Goal: Task Accomplishment & Management: Manage account settings

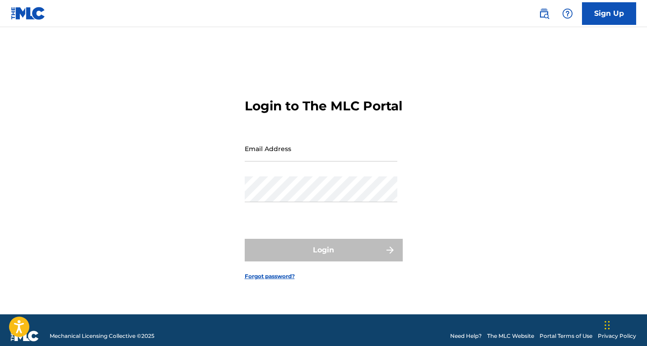
click at [312, 143] on form "Login to The MLC Portal Email Address Password Login Forgot password?" at bounding box center [324, 182] width 158 height 264
click at [306, 157] on input "Email Address" at bounding box center [321, 149] width 153 height 26
type input "[EMAIL_ADDRESS][DOMAIN_NAME]"
click at [300, 215] on div "Password" at bounding box center [321, 196] width 153 height 41
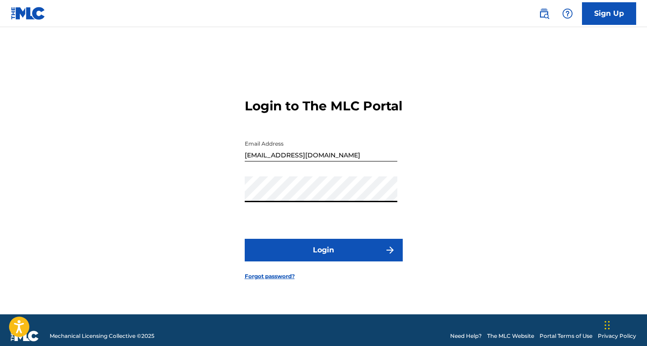
click at [344, 259] on button "Login" at bounding box center [324, 250] width 158 height 23
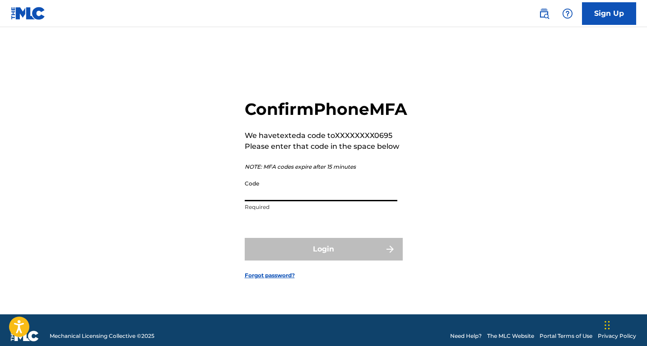
click at [324, 201] on input "Code" at bounding box center [321, 188] width 153 height 26
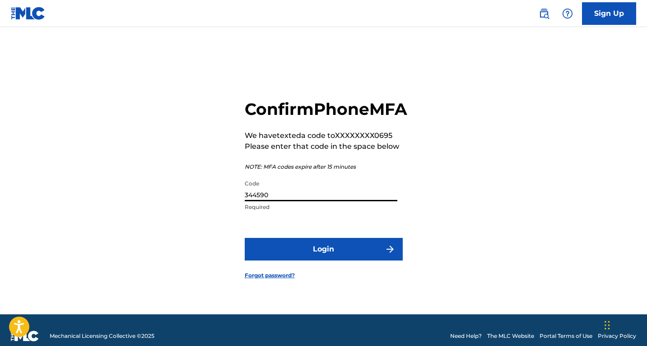
type input "344590"
click at [318, 258] on button "Login" at bounding box center [324, 249] width 158 height 23
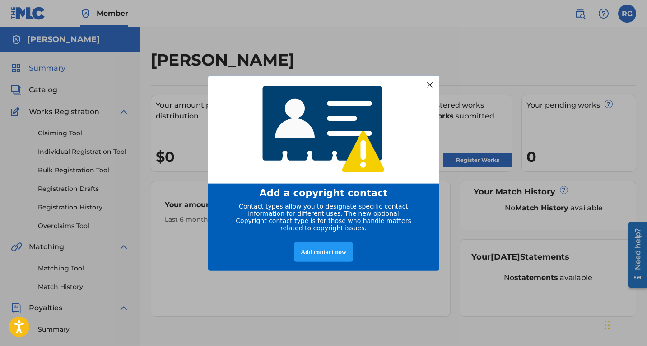
click at [427, 81] on div at bounding box center [430, 85] width 12 height 12
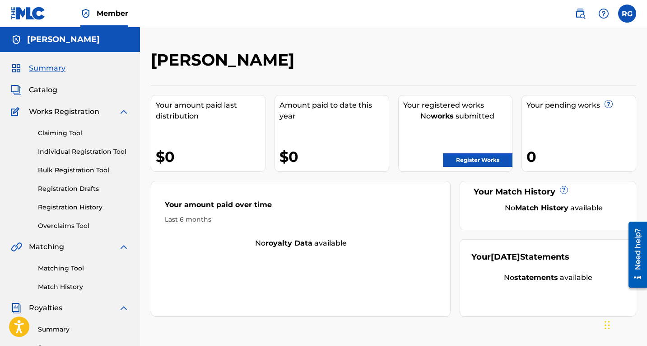
click at [622, 19] on label at bounding box center [627, 14] width 18 height 18
click at [627, 14] on input "RG [PERSON_NAME] [EMAIL_ADDRESS][DOMAIN_NAME] Notification Preferences Profile …" at bounding box center [627, 14] width 0 height 0
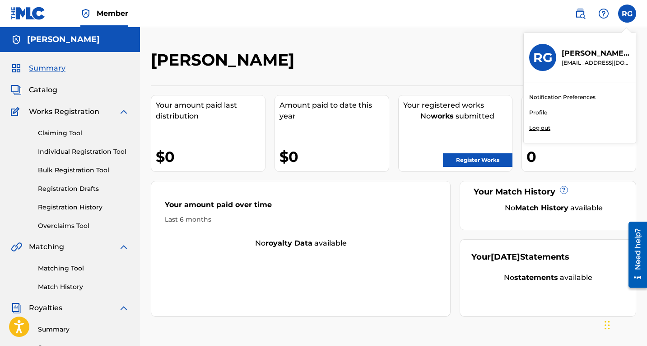
click at [535, 114] on link "Profile" at bounding box center [538, 112] width 18 height 8
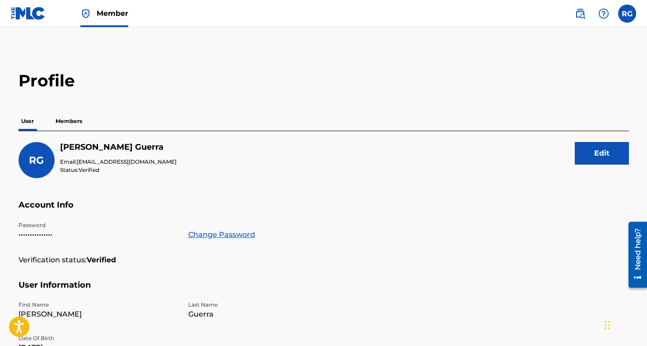
click at [66, 119] on p "Members" at bounding box center [69, 121] width 32 height 19
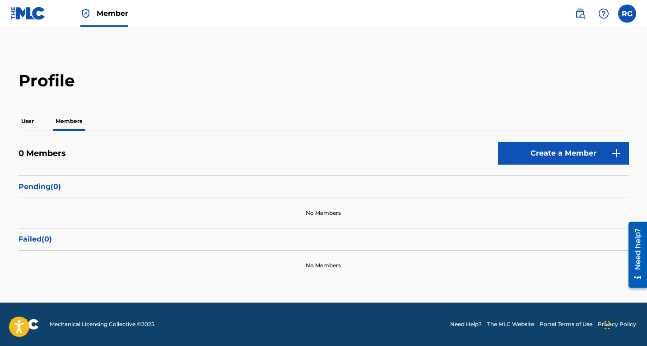
click at [33, 118] on p "User" at bounding box center [28, 121] width 18 height 19
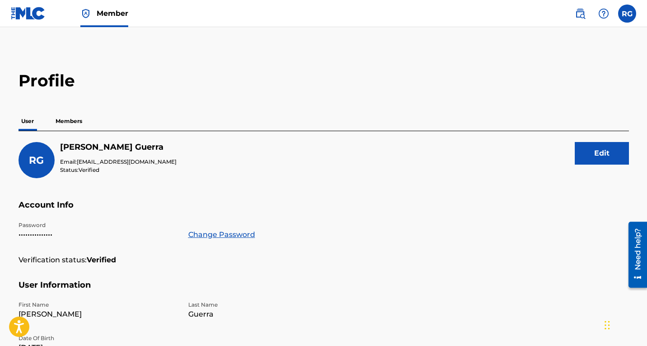
click at [630, 14] on label at bounding box center [627, 14] width 18 height 18
click at [627, 14] on input "RG [PERSON_NAME] [EMAIL_ADDRESS][DOMAIN_NAME] Notification Preferences Profile …" at bounding box center [627, 14] width 0 height 0
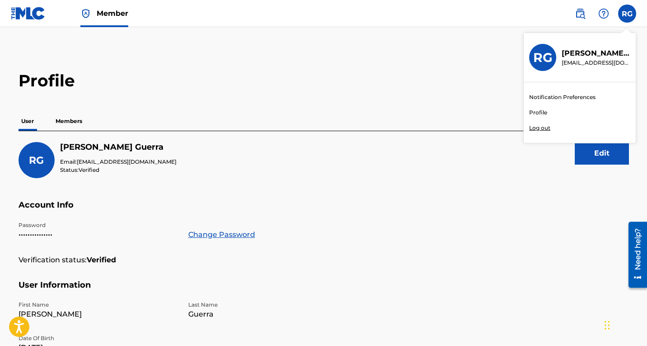
click at [117, 12] on span "Member" at bounding box center [113, 13] width 32 height 10
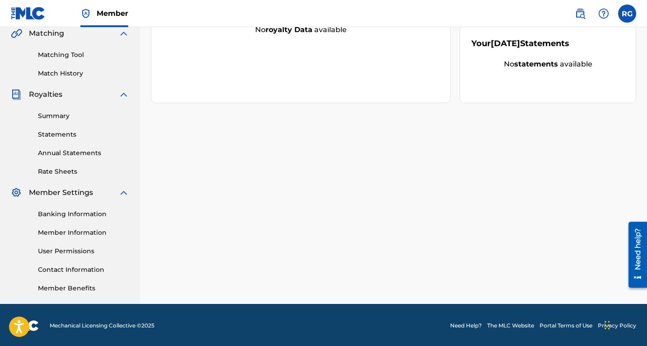
scroll to position [214, 0]
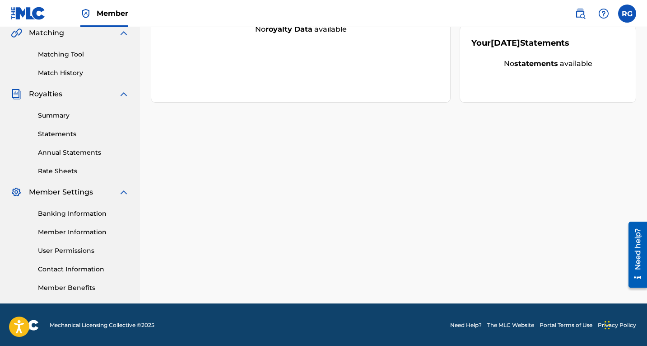
click at [82, 214] on link "Banking Information" at bounding box center [83, 213] width 91 height 9
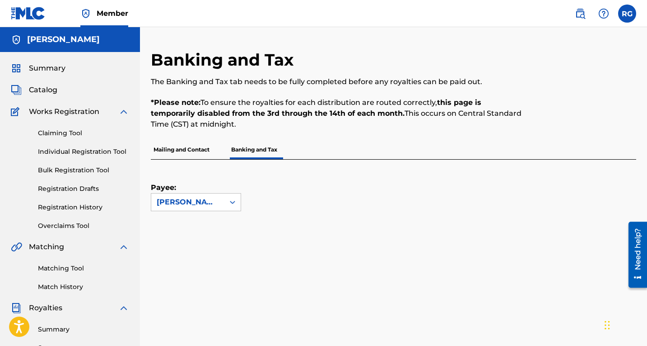
click at [193, 149] on p "Mailing and Contact" at bounding box center [181, 149] width 61 height 19
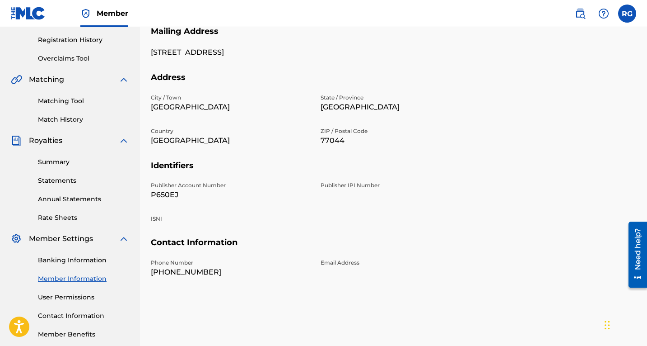
scroll to position [166, 0]
click at [66, 280] on link "Member Information" at bounding box center [83, 279] width 91 height 9
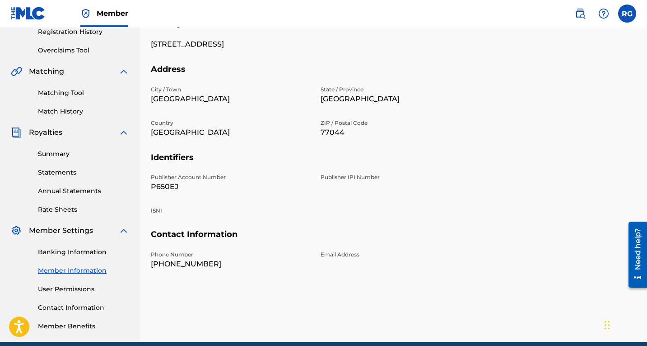
scroll to position [176, 0]
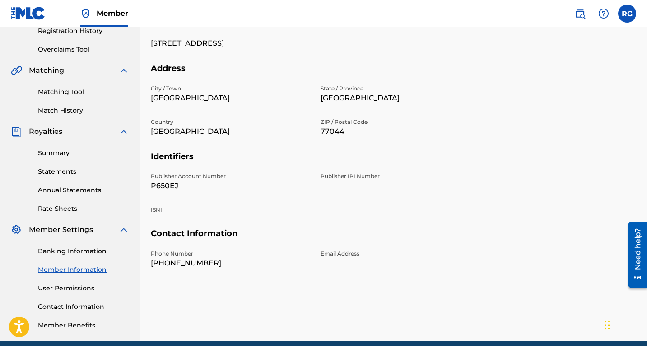
click at [73, 289] on link "User Permissions" at bounding box center [83, 287] width 91 height 9
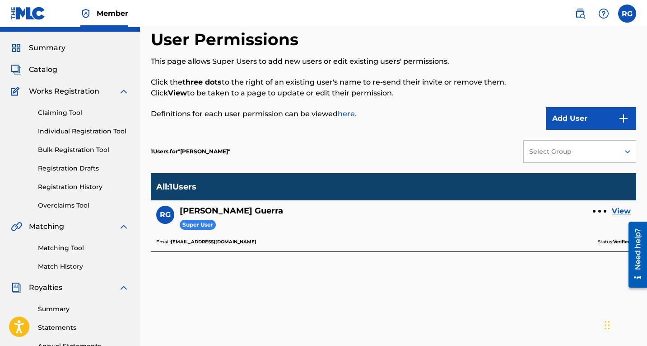
scroll to position [28, 0]
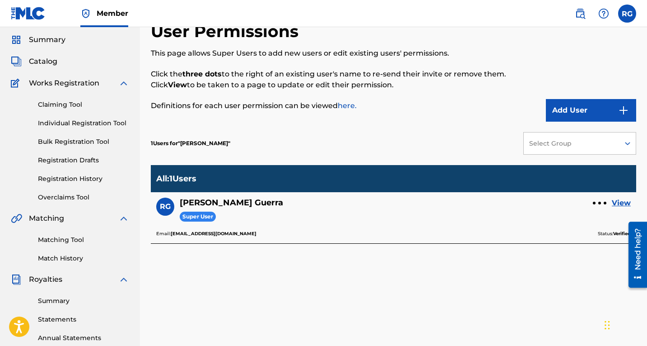
click at [61, 257] on link "Match History" at bounding box center [83, 257] width 91 height 9
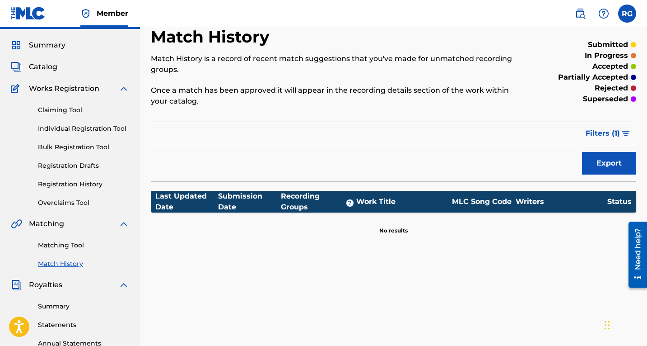
scroll to position [25, 0]
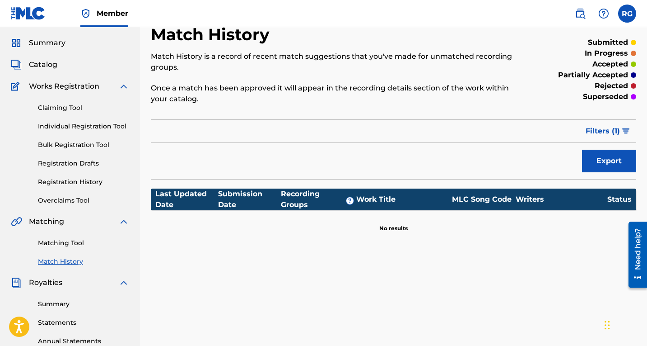
click at [61, 247] on link "Matching Tool" at bounding box center [83, 242] width 91 height 9
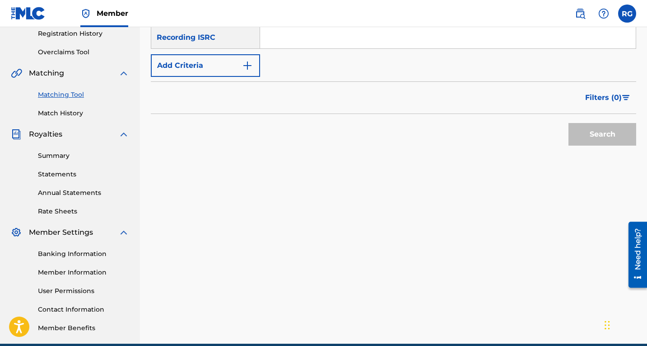
scroll to position [174, 0]
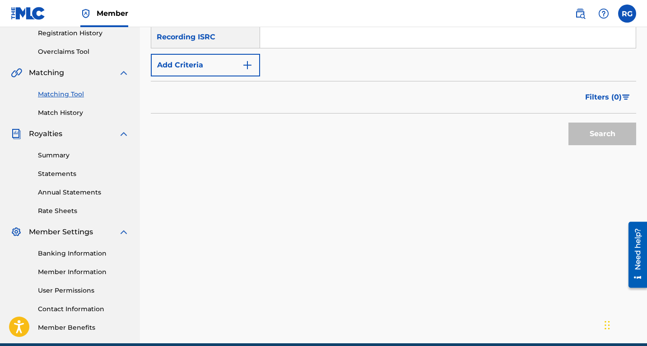
click at [67, 272] on link "Member Information" at bounding box center [83, 271] width 91 height 9
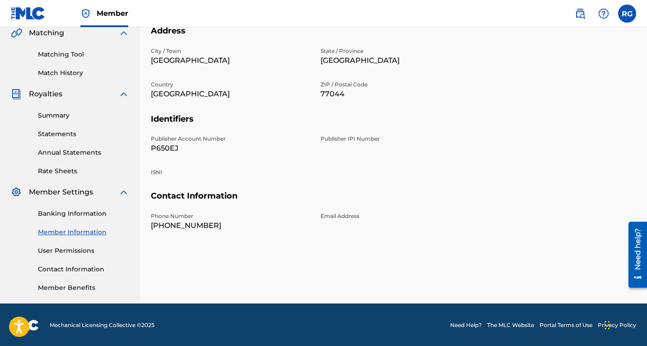
scroll to position [215, 0]
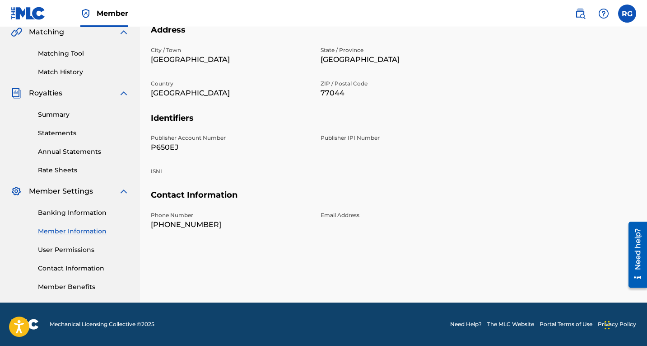
click at [630, 32] on h5 "Address" at bounding box center [394, 35] width 486 height 21
click at [70, 286] on link "Member Benefits" at bounding box center [83, 286] width 91 height 9
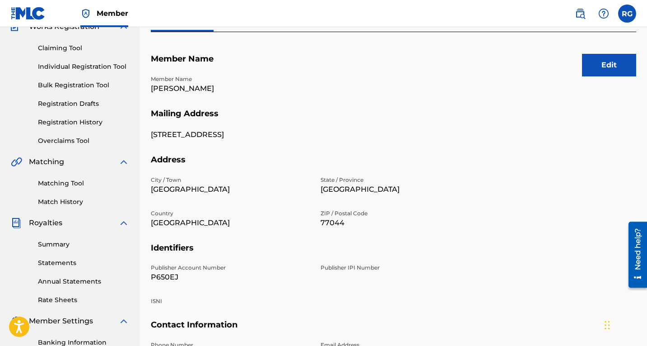
scroll to position [75, 0]
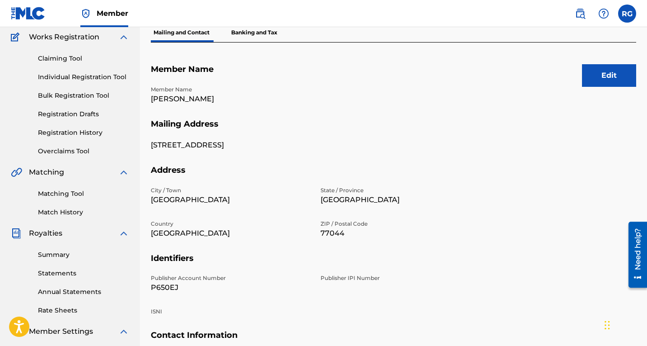
click at [60, 133] on link "Registration History" at bounding box center [83, 132] width 91 height 9
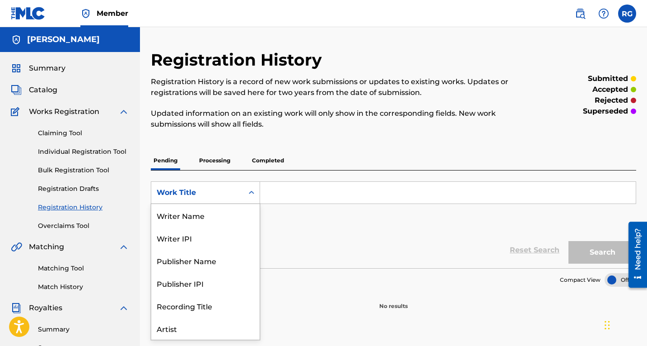
click at [255, 192] on icon "Search Form" at bounding box center [251, 192] width 9 height 9
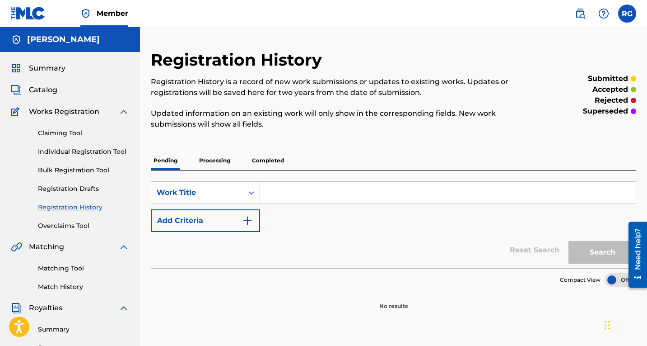
click at [324, 229] on div "SearchWithCriteria12043a92-8e2e-4b12-b403-391d3ca4f25a Work Title Add Criteria" at bounding box center [394, 206] width 486 height 51
click at [213, 161] on p "Processing" at bounding box center [215, 160] width 37 height 19
click at [180, 159] on p "Pending" at bounding box center [165, 160] width 29 height 19
click at [46, 66] on span "Summary" at bounding box center [47, 68] width 37 height 11
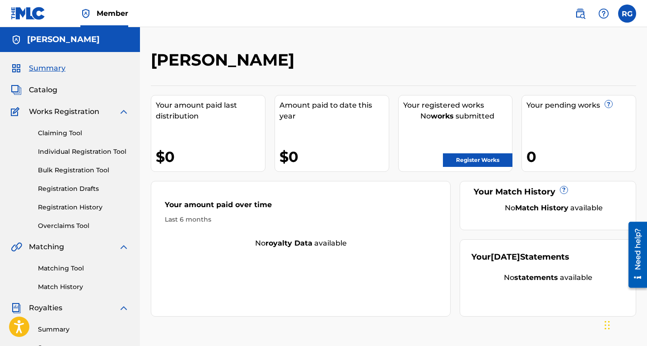
click at [51, 87] on span "Catalog" at bounding box center [43, 89] width 28 height 11
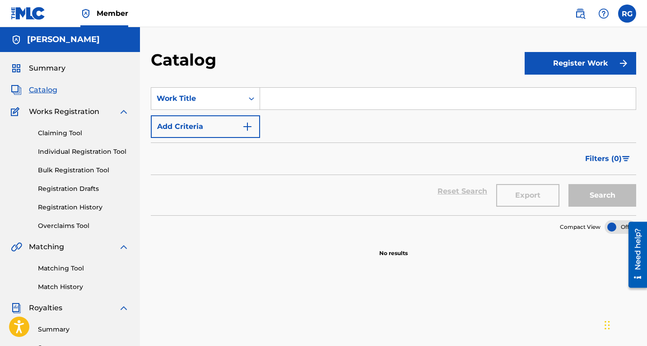
click at [44, 112] on span "Works Registration" at bounding box center [64, 111] width 70 height 11
click at [66, 129] on link "Claiming Tool" at bounding box center [83, 132] width 91 height 9
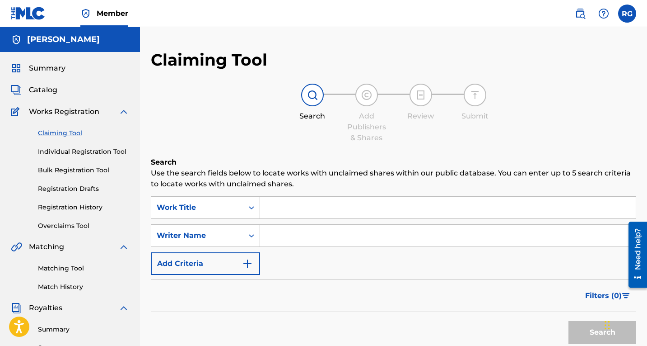
click at [70, 153] on link "Individual Registration Tool" at bounding box center [83, 151] width 91 height 9
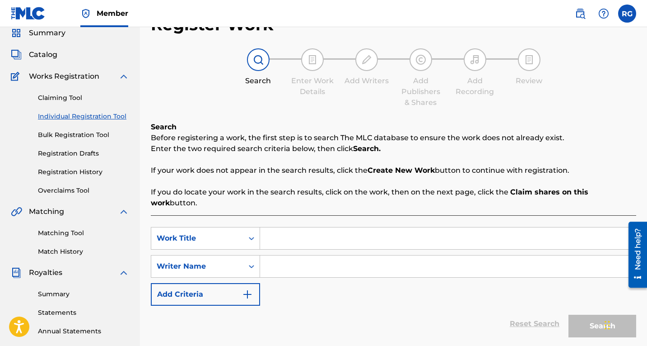
scroll to position [37, 0]
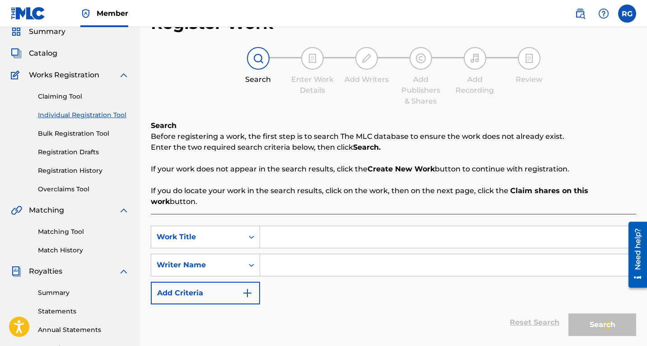
click at [73, 132] on link "Bulk Registration Tool" at bounding box center [83, 133] width 91 height 9
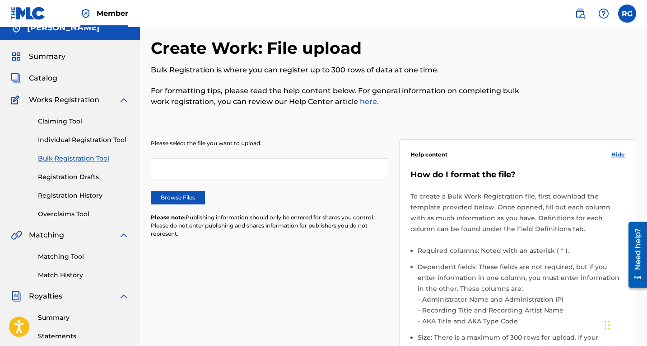
scroll to position [13, 0]
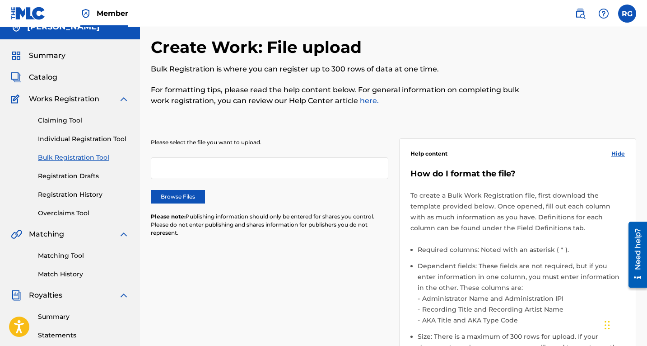
click at [68, 158] on link "Bulk Registration Tool" at bounding box center [83, 157] width 91 height 9
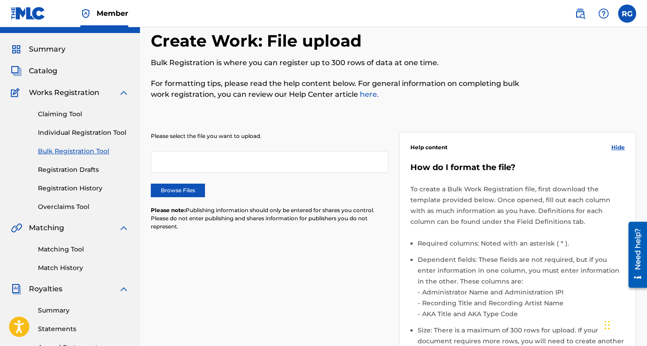
scroll to position [0, 0]
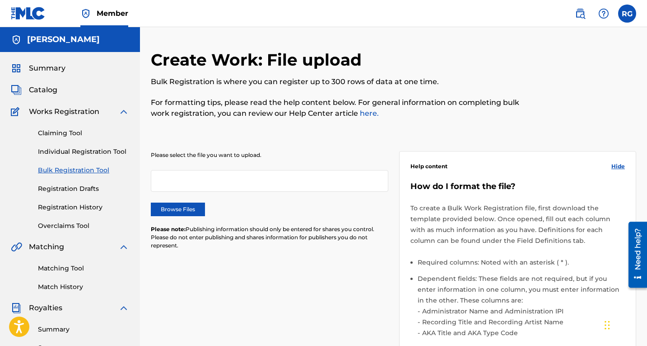
click at [70, 67] on div "Summary" at bounding box center [70, 68] width 118 height 11
click at [42, 70] on span "Summary" at bounding box center [47, 68] width 37 height 11
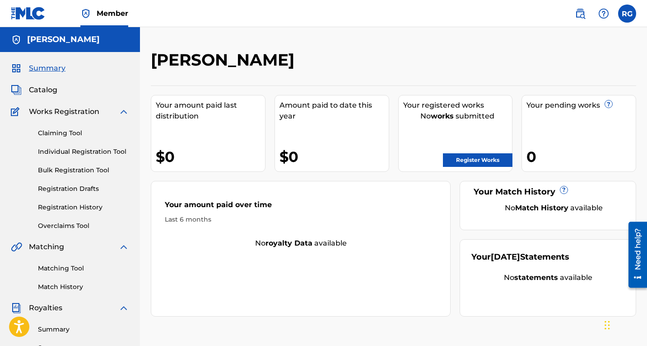
click at [49, 92] on span "Catalog" at bounding box center [43, 89] width 28 height 11
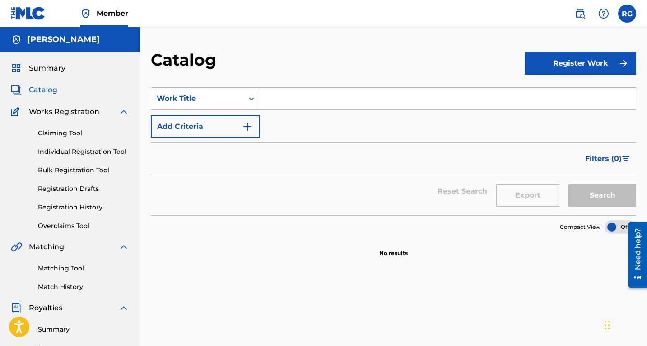
click at [51, 111] on span "Works Registration" at bounding box center [64, 111] width 70 height 11
click at [67, 132] on link "Claiming Tool" at bounding box center [83, 132] width 91 height 9
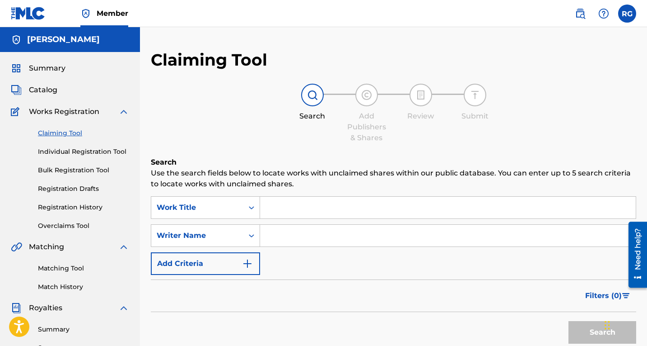
click at [70, 150] on link "Individual Registration Tool" at bounding box center [83, 151] width 91 height 9
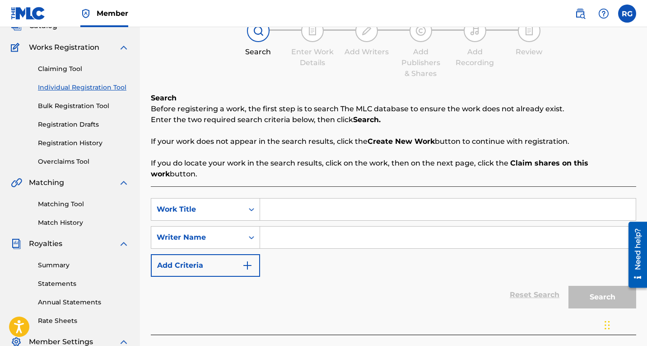
scroll to position [68, 0]
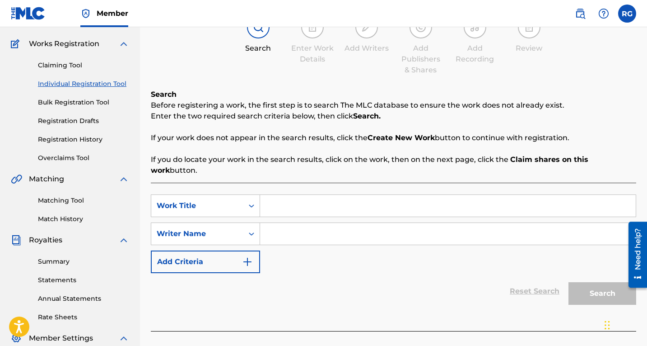
click at [70, 101] on link "Bulk Registration Tool" at bounding box center [83, 102] width 91 height 9
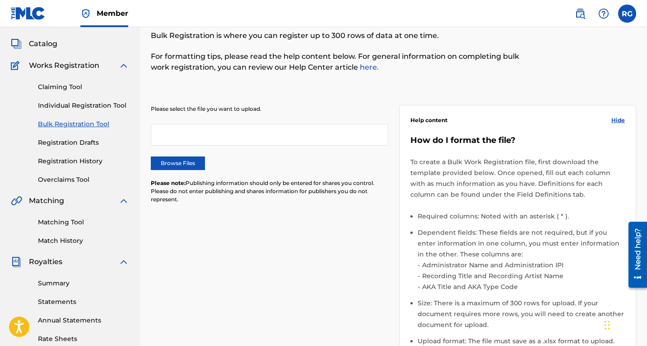
scroll to position [47, 0]
click at [49, 283] on link "Summary" at bounding box center [83, 282] width 91 height 9
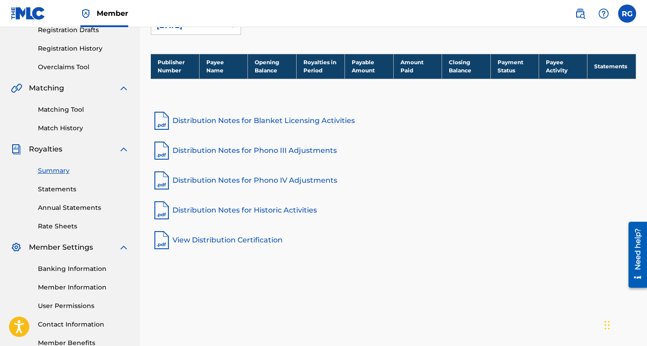
scroll to position [158, 0]
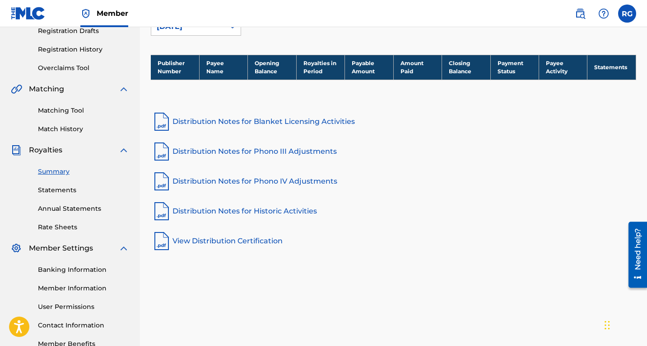
click at [62, 268] on link "Banking Information" at bounding box center [83, 269] width 91 height 9
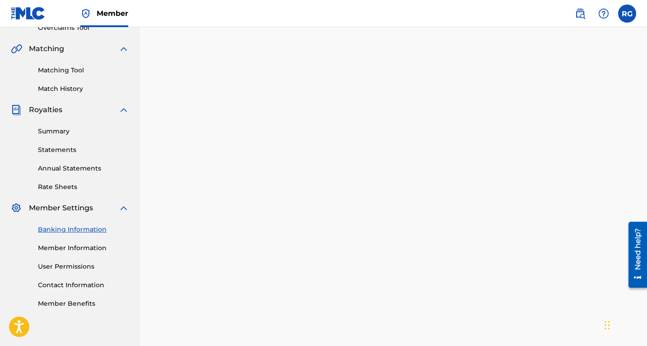
scroll to position [198, 0]
click at [64, 263] on link "User Permissions" at bounding box center [83, 265] width 91 height 9
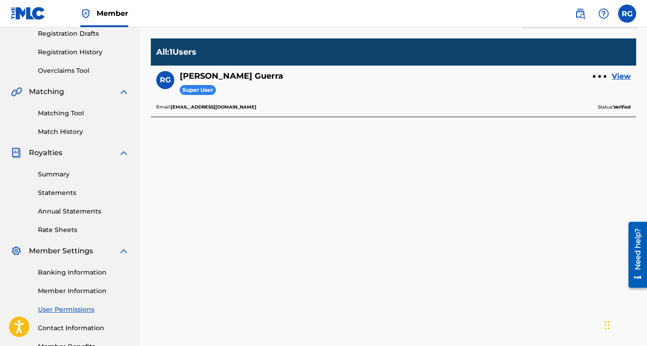
scroll to position [156, 0]
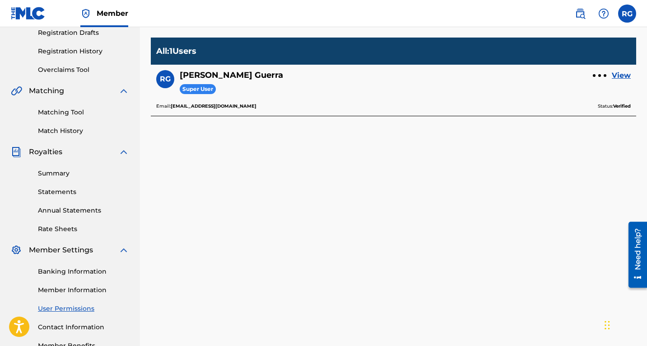
click at [74, 289] on link "Member Information" at bounding box center [83, 289] width 91 height 9
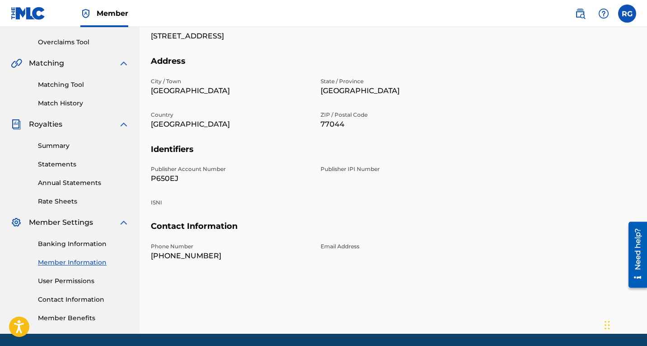
scroll to position [184, 0]
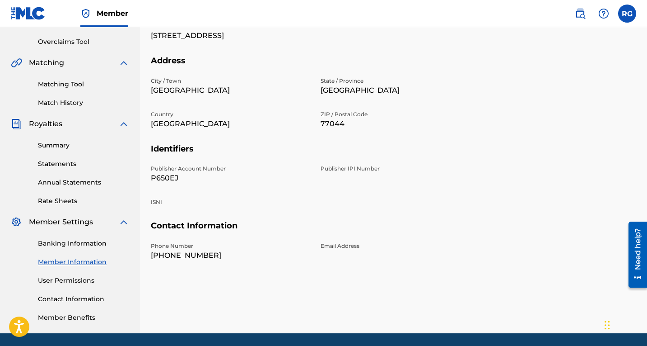
click at [66, 259] on link "Member Information" at bounding box center [83, 261] width 91 height 9
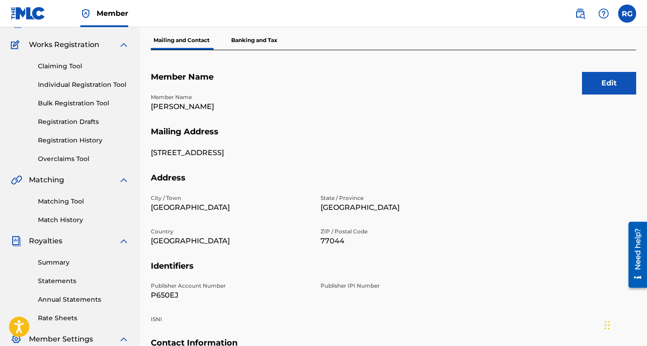
scroll to position [71, 0]
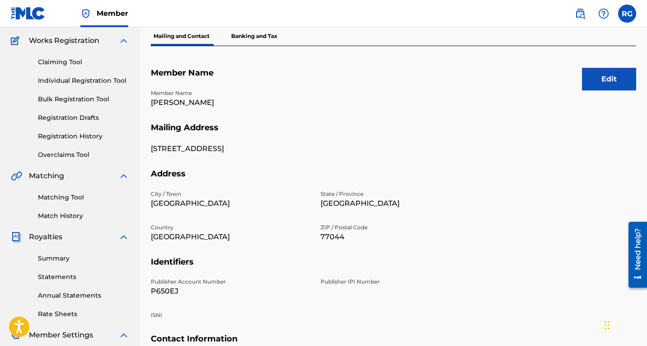
click at [77, 294] on link "Annual Statements" at bounding box center [83, 294] width 91 height 9
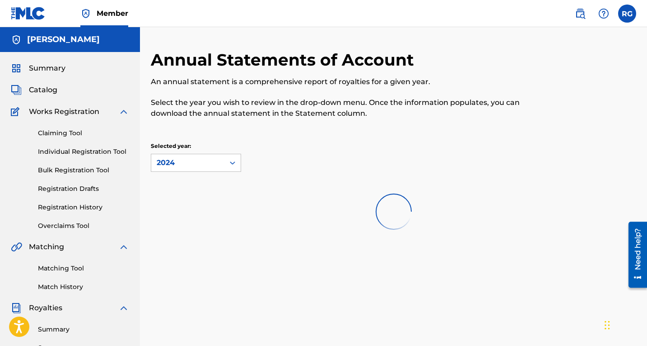
click at [51, 90] on span "Catalog" at bounding box center [43, 89] width 28 height 11
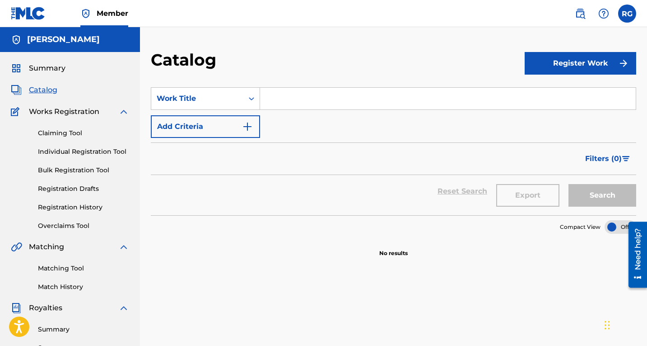
click at [75, 150] on link "Individual Registration Tool" at bounding box center [83, 151] width 91 height 9
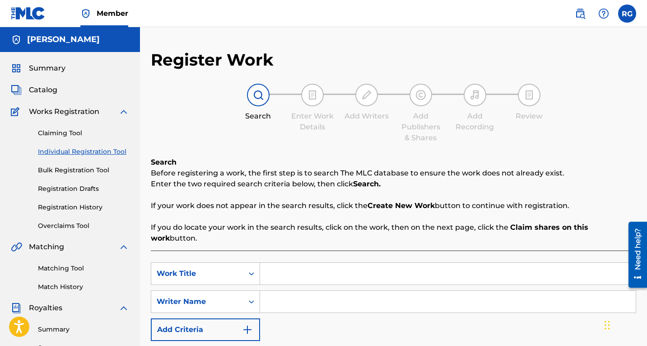
click at [58, 128] on link "Claiming Tool" at bounding box center [83, 132] width 91 height 9
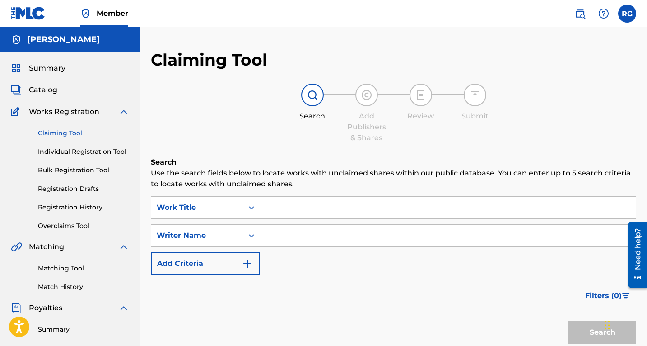
click at [40, 86] on span "Catalog" at bounding box center [43, 89] width 28 height 11
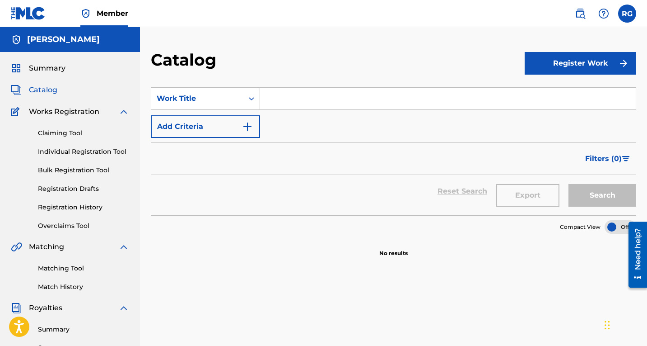
click at [53, 65] on span "Summary" at bounding box center [47, 68] width 37 height 11
